Goal: Task Accomplishment & Management: Use online tool/utility

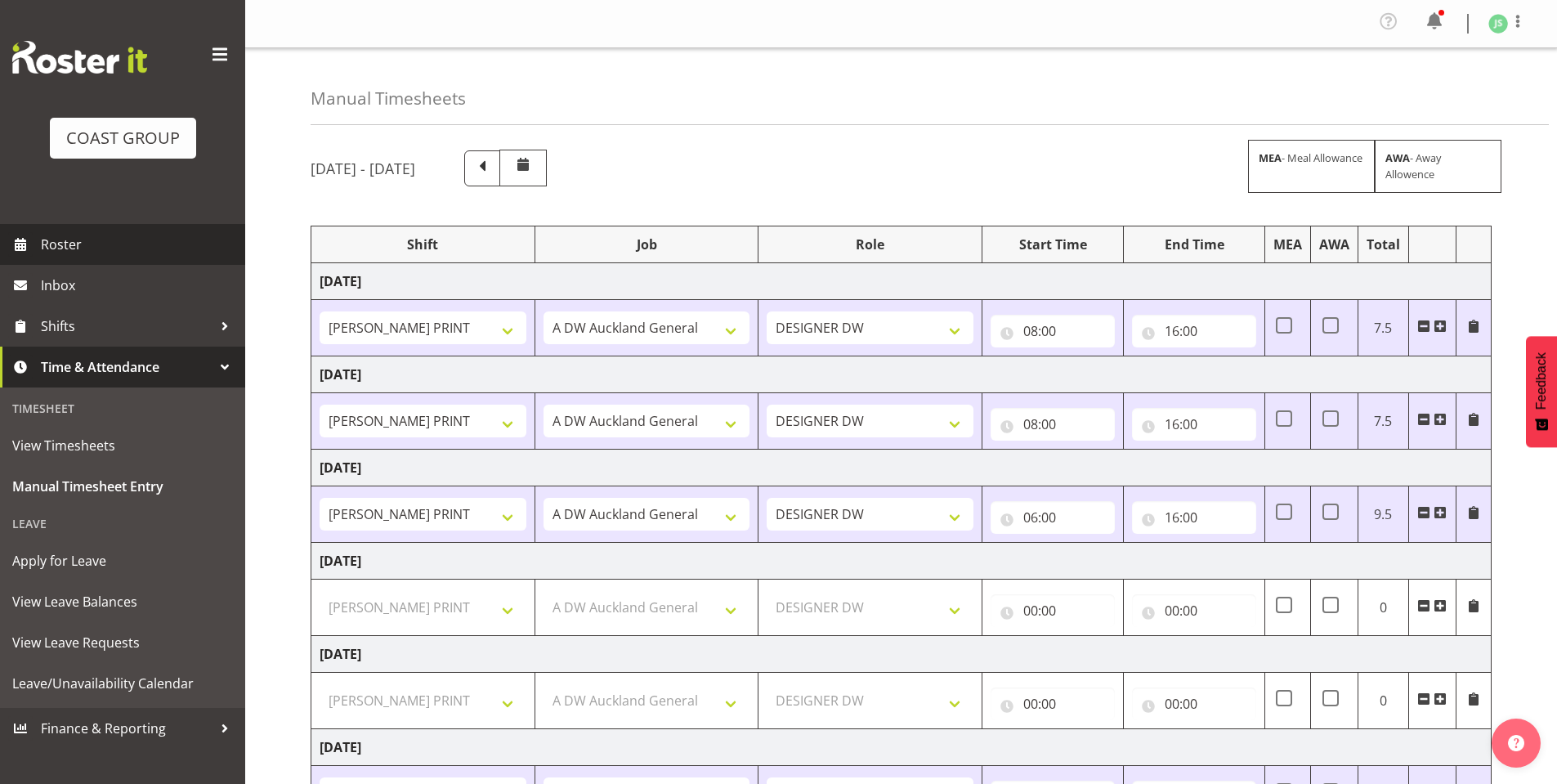
select select "6781"
select select "610"
select select "6781"
select select "610"
select select "6781"
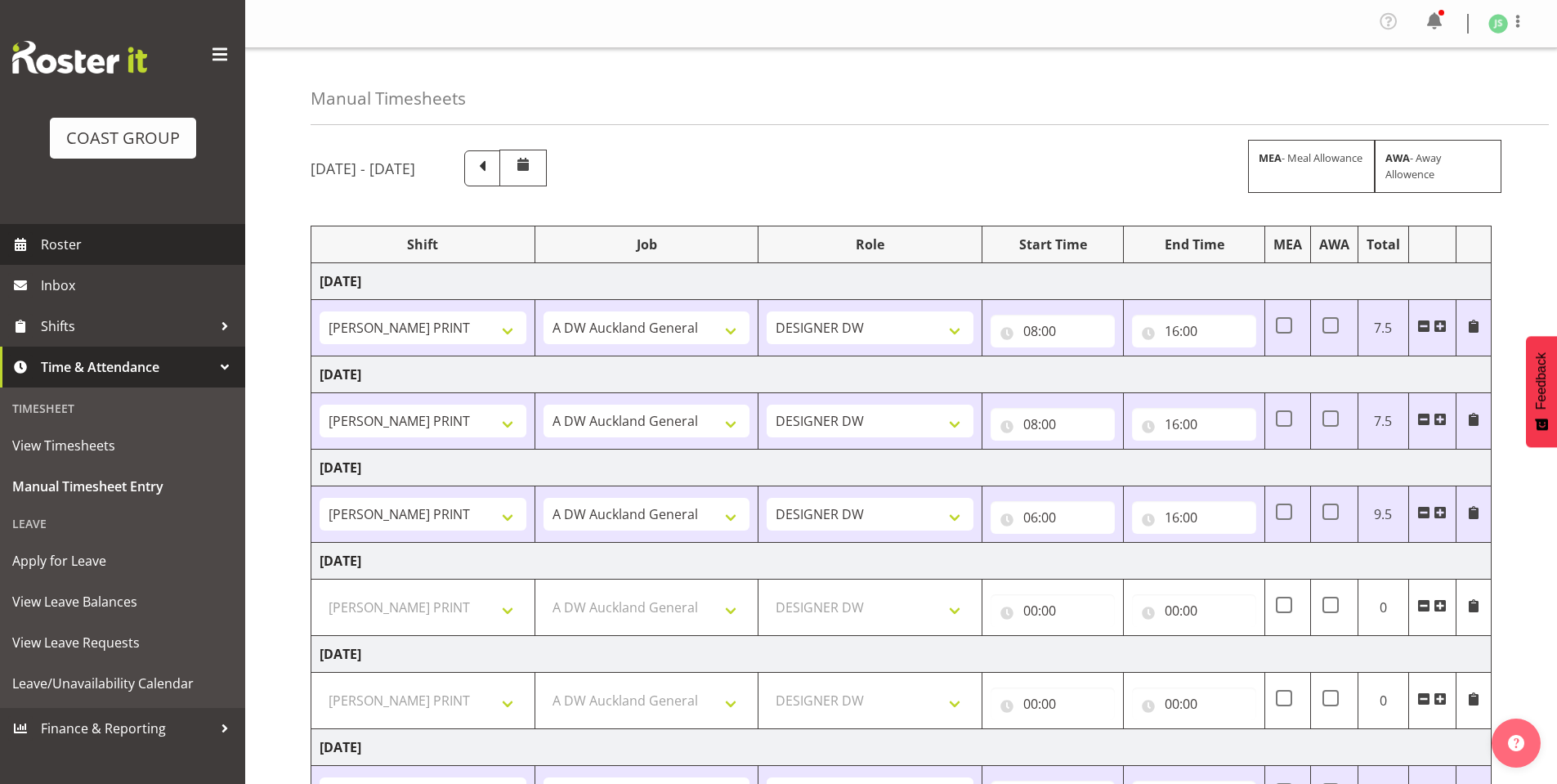
select select "610"
select select "6781"
select select "610"
select select "221"
select select "6781"
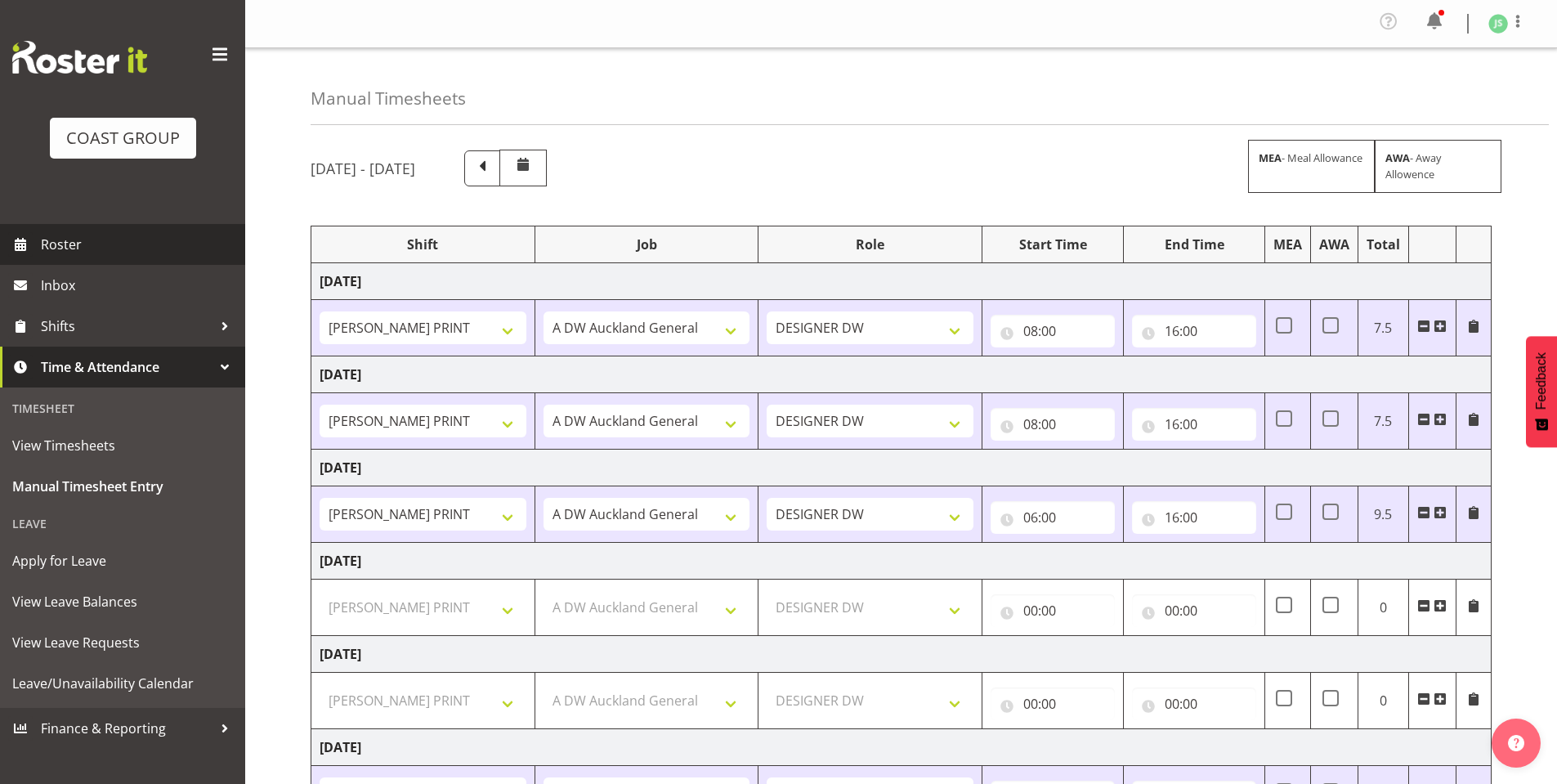
select select "610"
select select "221"
select select "6781"
select select "610"
select select "6781"
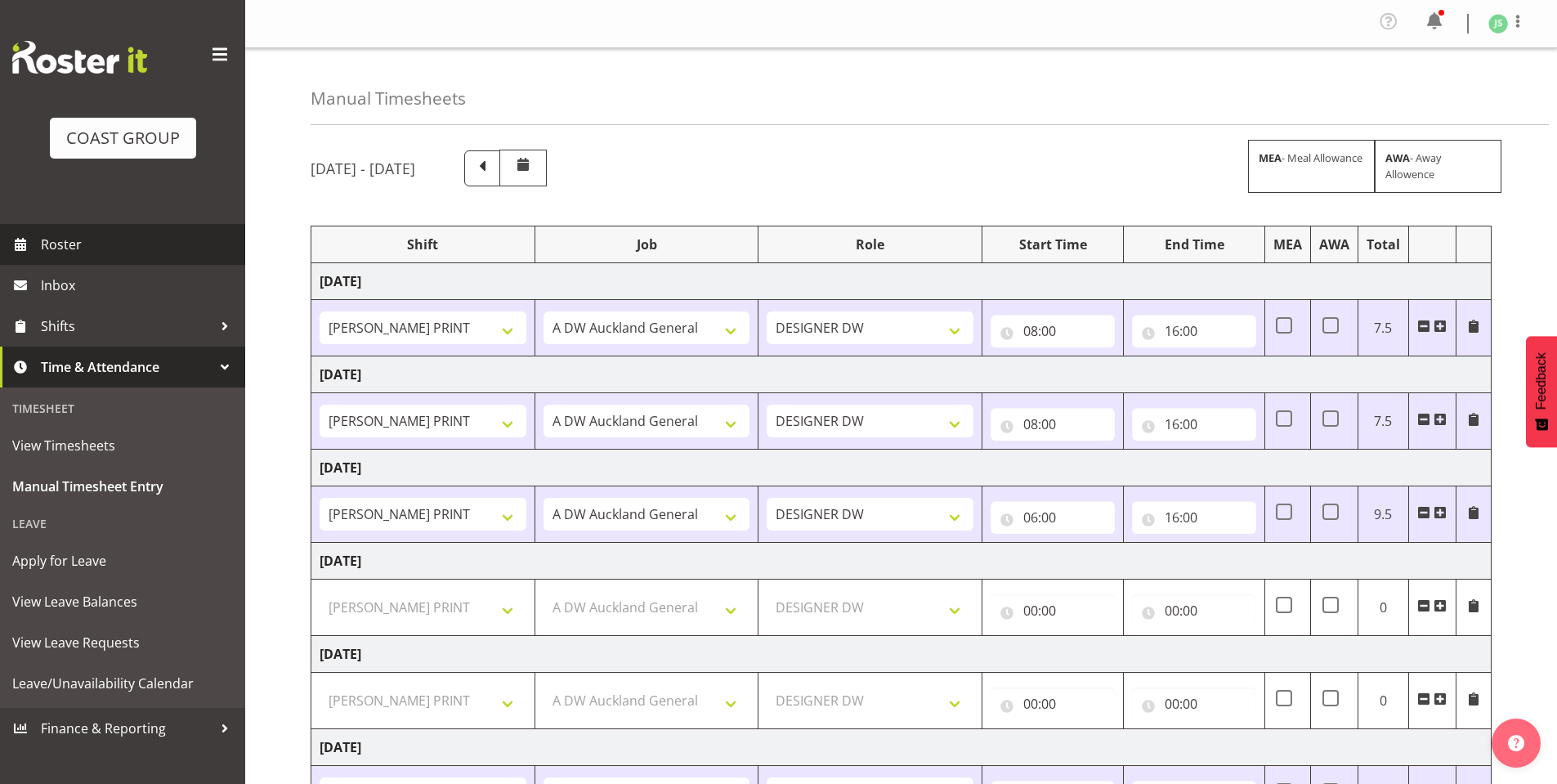
select select "610"
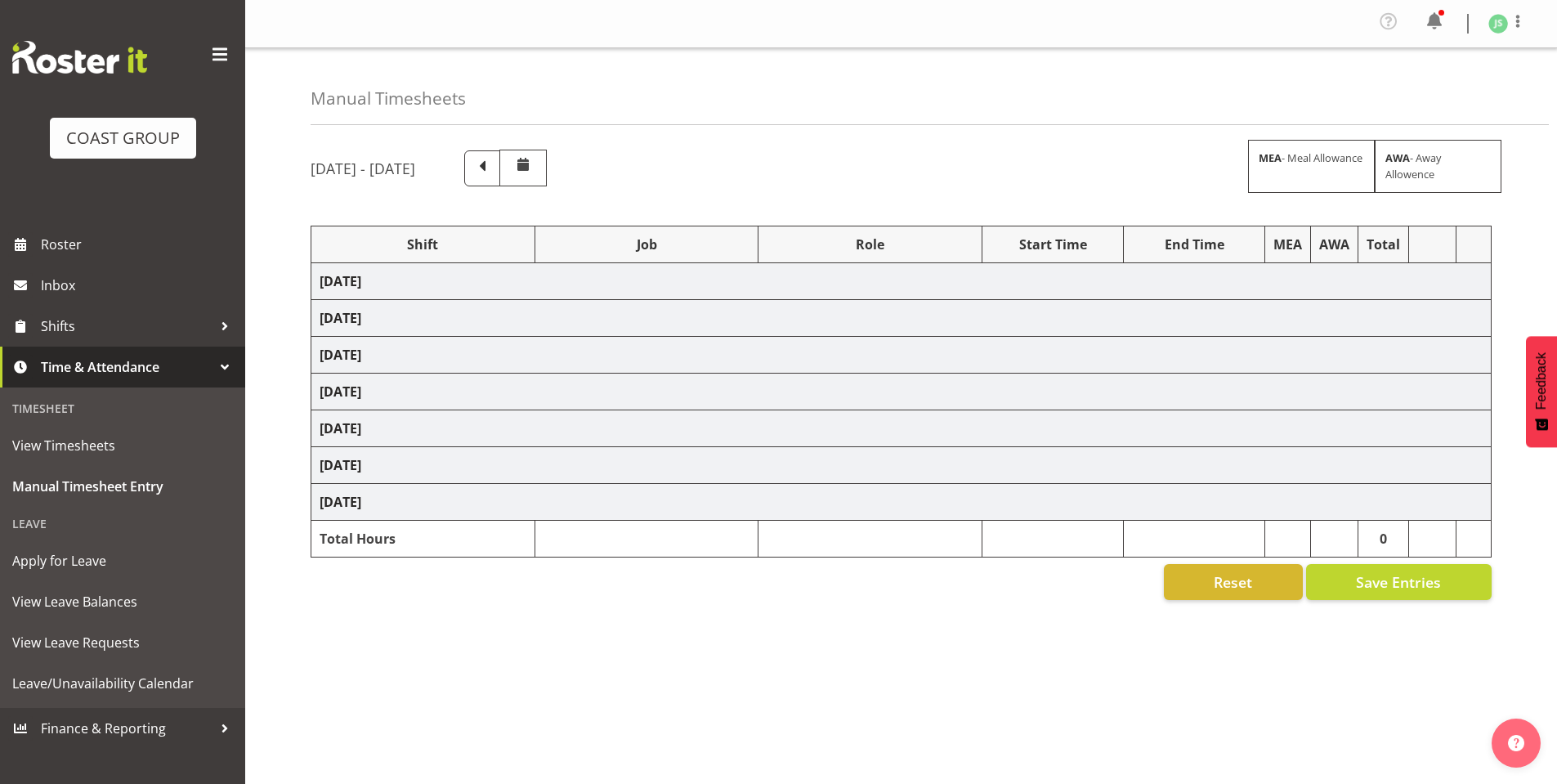
select select "6781"
select select "610"
select select "6781"
select select "610"
select select "6781"
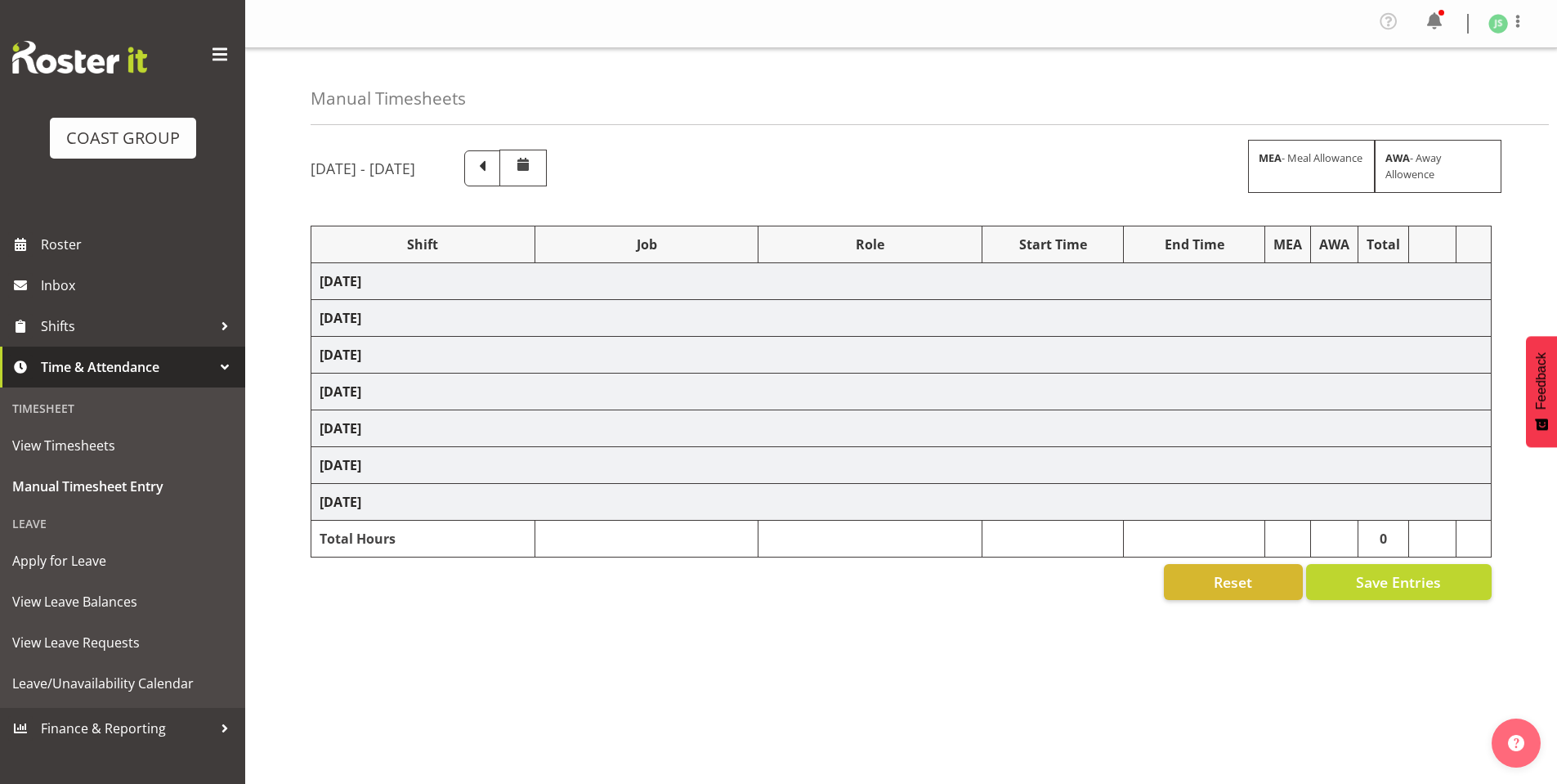
select select "610"
select select "6781"
select select "610"
select select "6781"
select select "610"
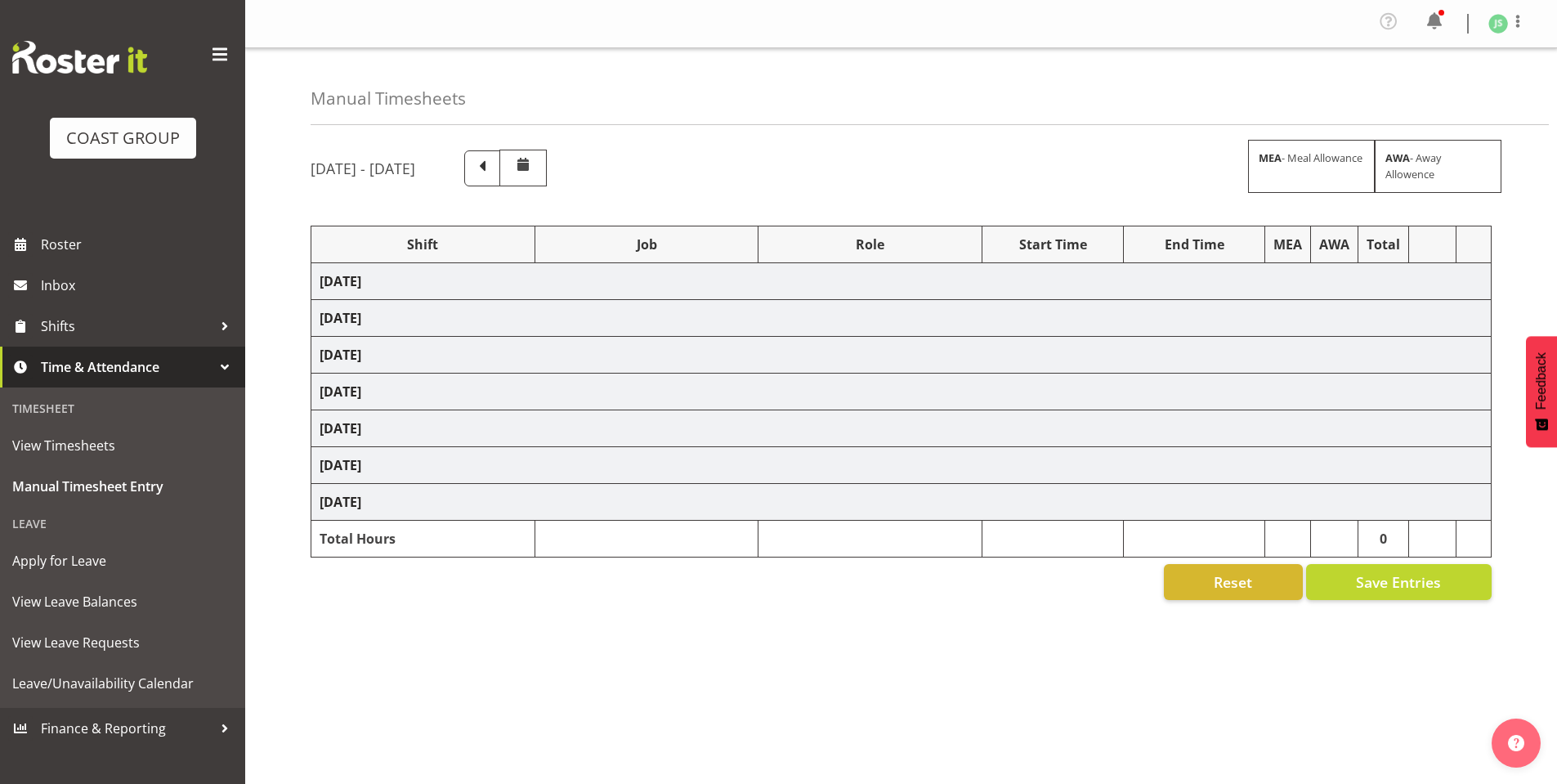
select select "8"
select select "6781"
select select "610"
select select "6781"
select select "610"
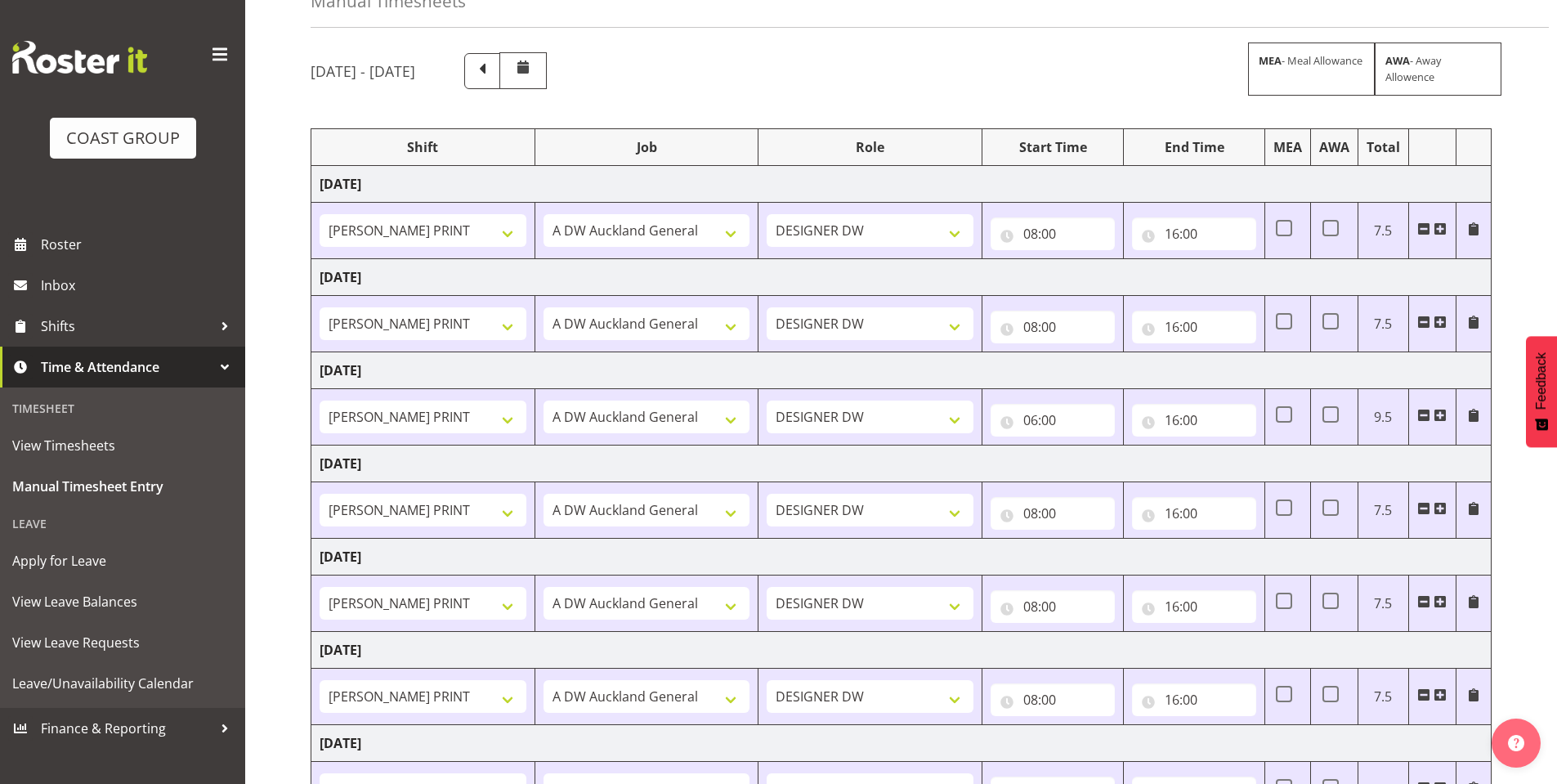
scroll to position [236, 0]
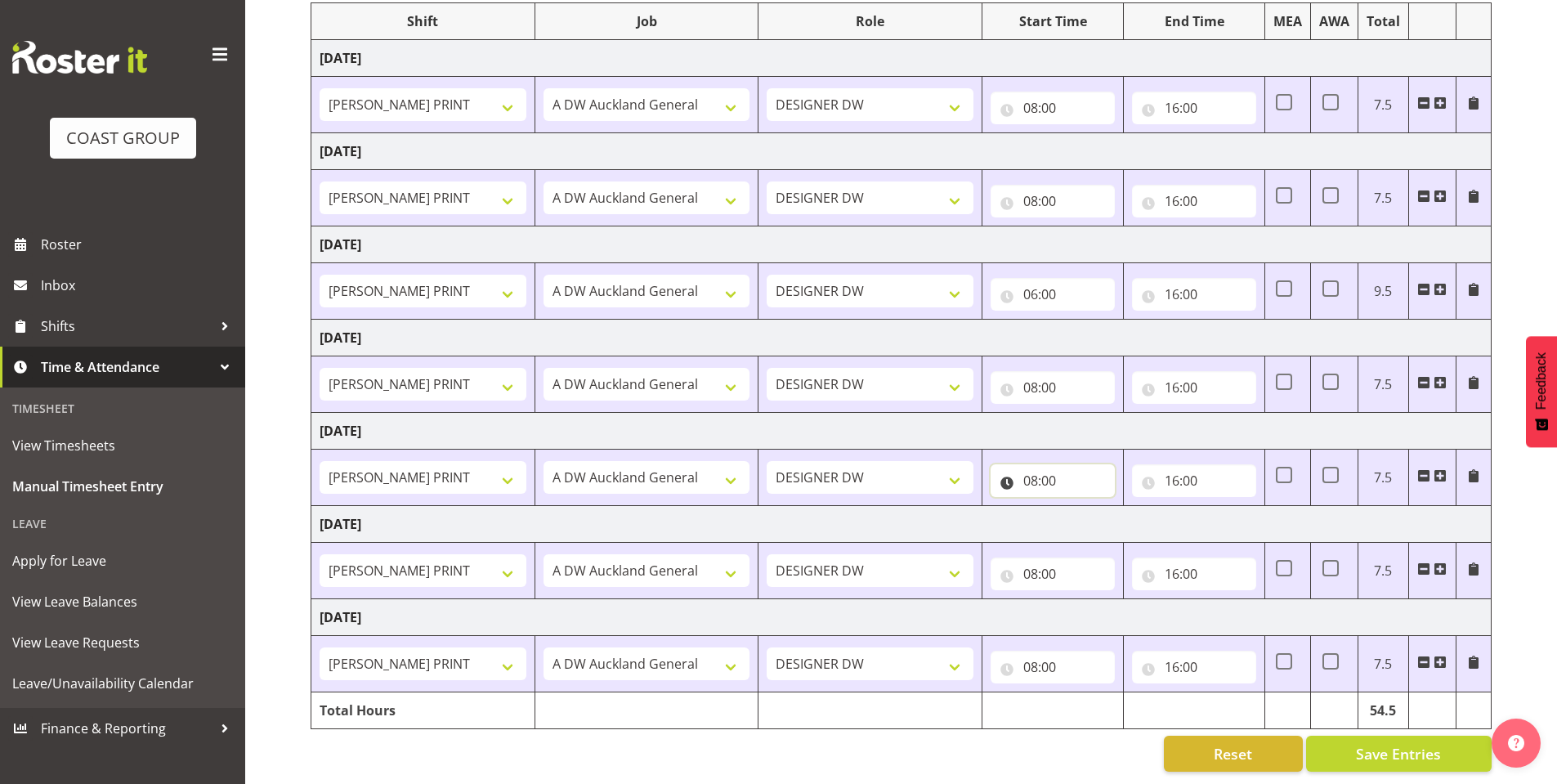
click at [1039, 465] on input "08:00" at bounding box center [1053, 480] width 124 height 33
click at [1103, 507] on select "00 01 02 03 04 05 06 07 08 09 10 11 12 13 14 15 16 17 18 19 20 21 22 23" at bounding box center [1102, 523] width 37 height 33
select select "7"
click at [1084, 507] on select "00 01 02 03 04 05 06 07 08 09 10 11 12 13 14 15 16 17 18 19 20 21 22 23" at bounding box center [1102, 523] width 37 height 33
type input "07:00"
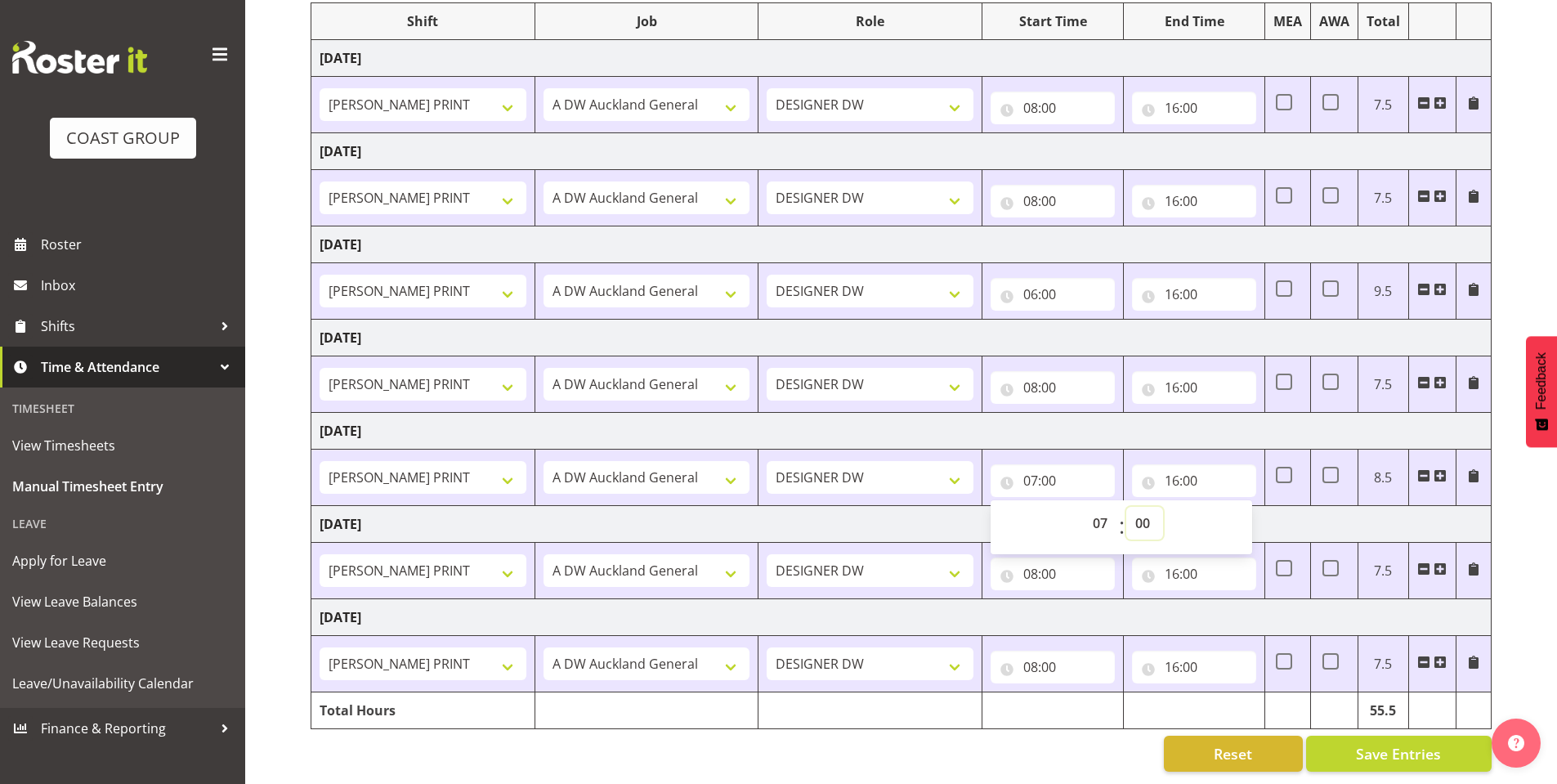
click at [1142, 510] on select "00 01 02 03 04 05 06 07 08 09 10 11 12 13 14 15 16 17 18 19 20 21 22 23 24 25 2…" at bounding box center [1145, 523] width 37 height 33
select select "45"
click at [1126, 507] on select "00 01 02 03 04 05 06 07 08 09 10 11 12 13 14 15 16 17 18 19 20 21 22 23 24 25 2…" at bounding box center [1145, 523] width 37 height 33
type input "07:45"
click at [1382, 742] on span "Save Entries" at bounding box center [1398, 753] width 85 height 21
